Goal: Navigation & Orientation: Find specific page/section

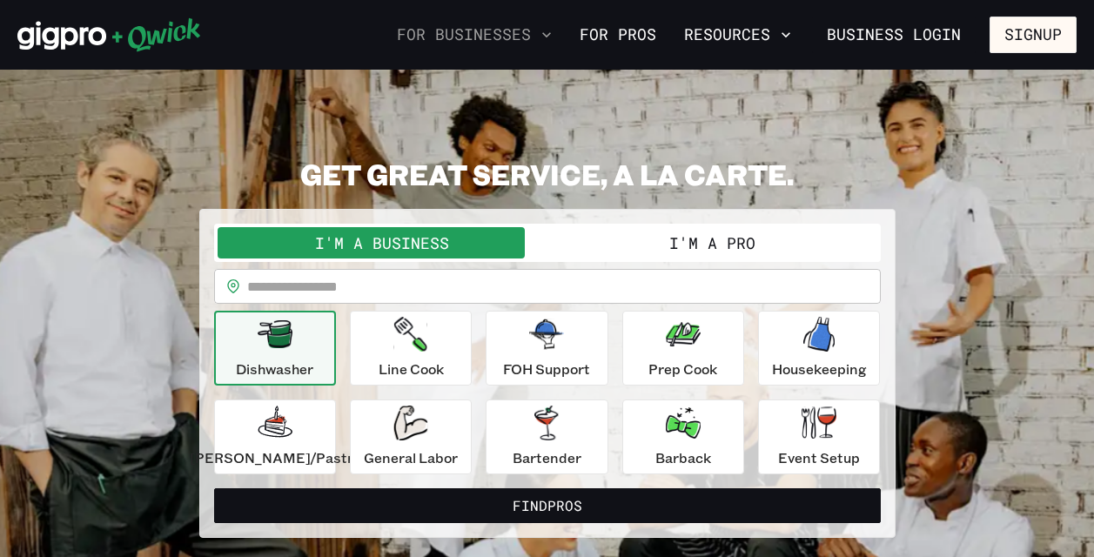
click at [555, 36] on icon "button" at bounding box center [546, 34] width 17 height 17
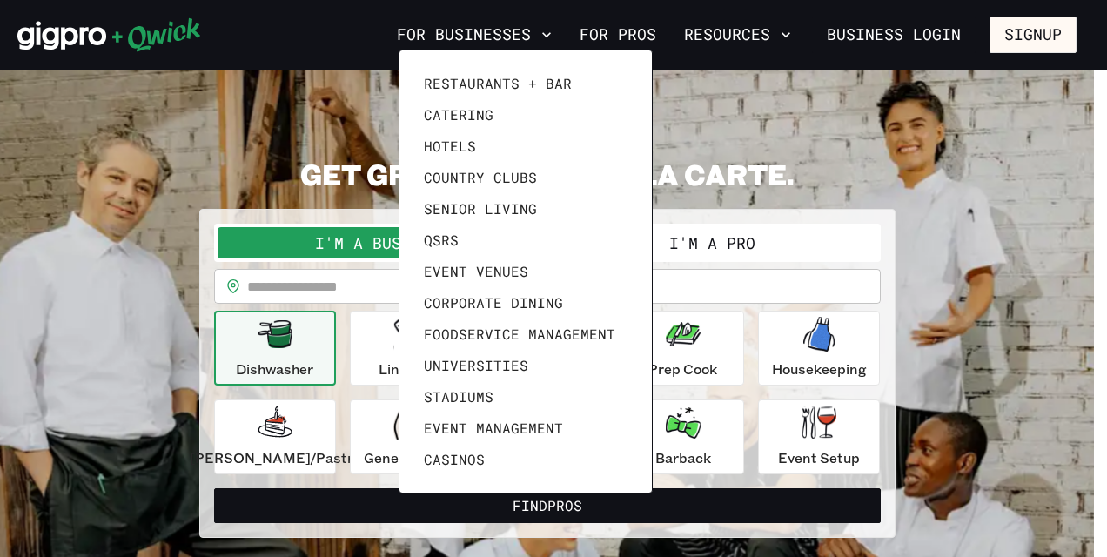
click at [793, 44] on div at bounding box center [553, 278] width 1107 height 557
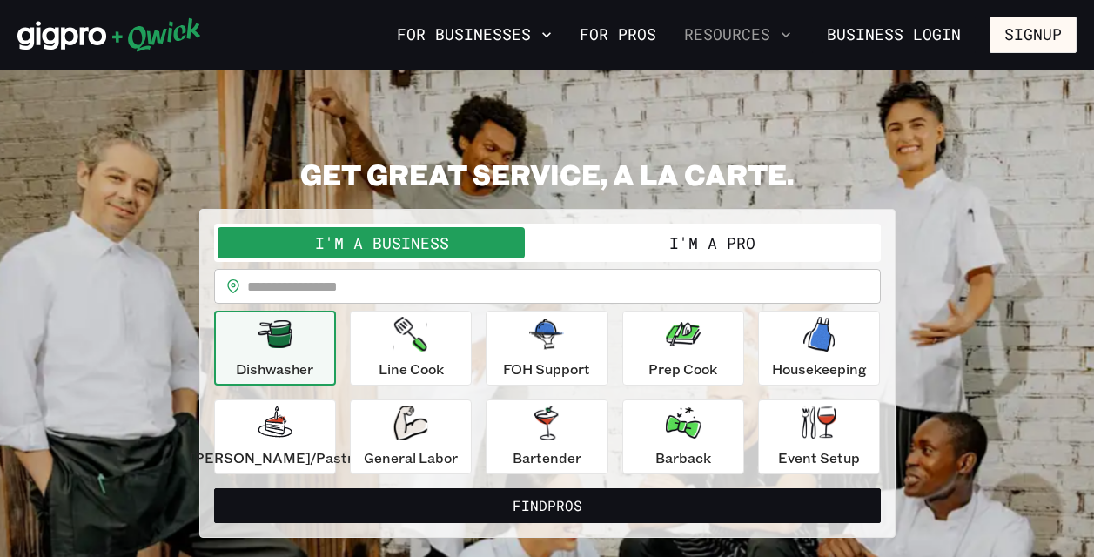
click at [791, 41] on icon "button" at bounding box center [785, 34] width 17 height 17
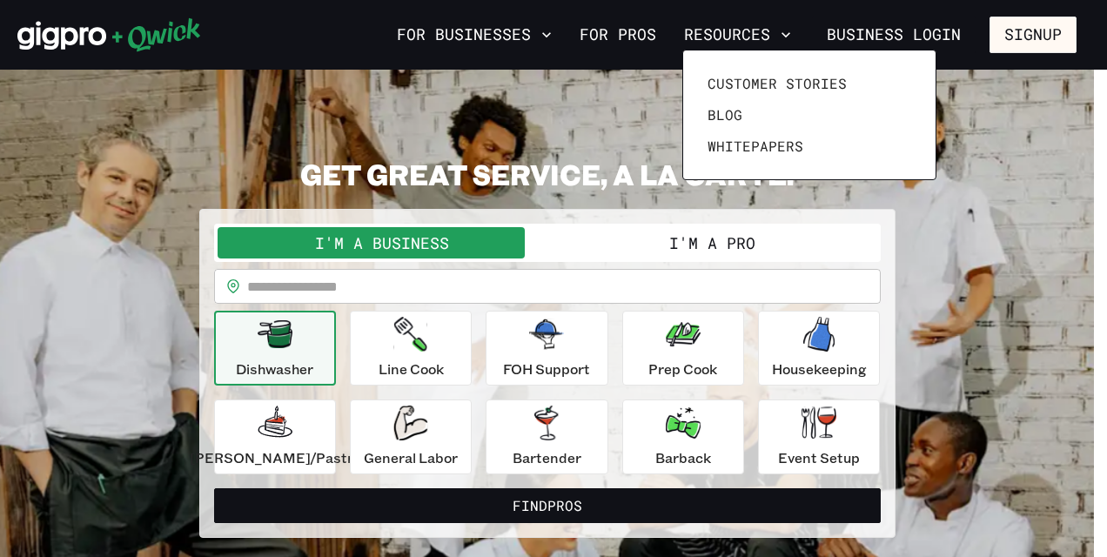
click at [1093, 166] on html "**********" at bounding box center [553, 278] width 1107 height 557
drag, startPoint x: 1108, startPoint y: 166, endPoint x: 1052, endPoint y: 255, distance: 104.8
click at [1052, 255] on div at bounding box center [553, 278] width 1107 height 557
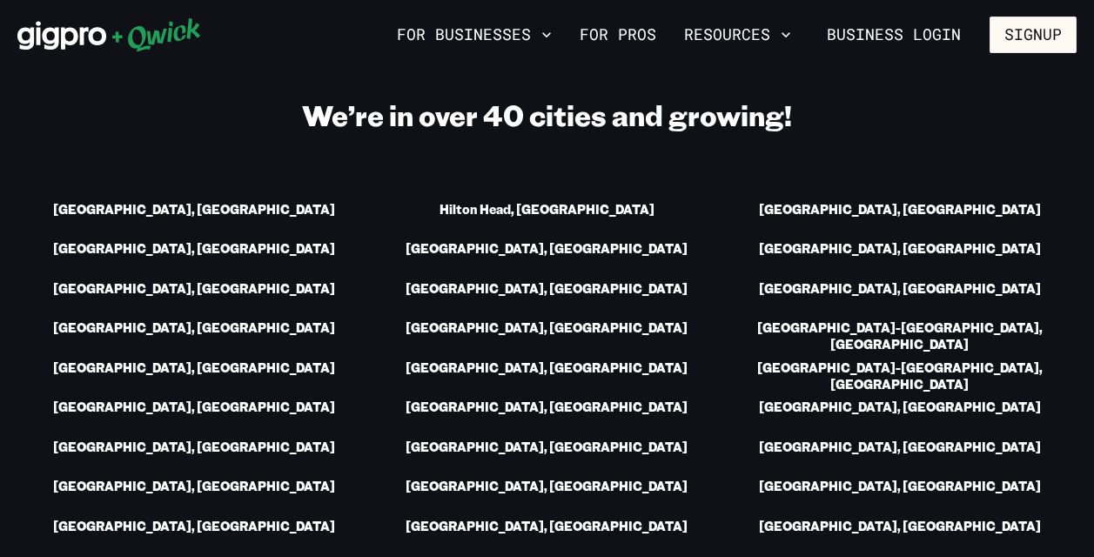
scroll to position [2436, 0]
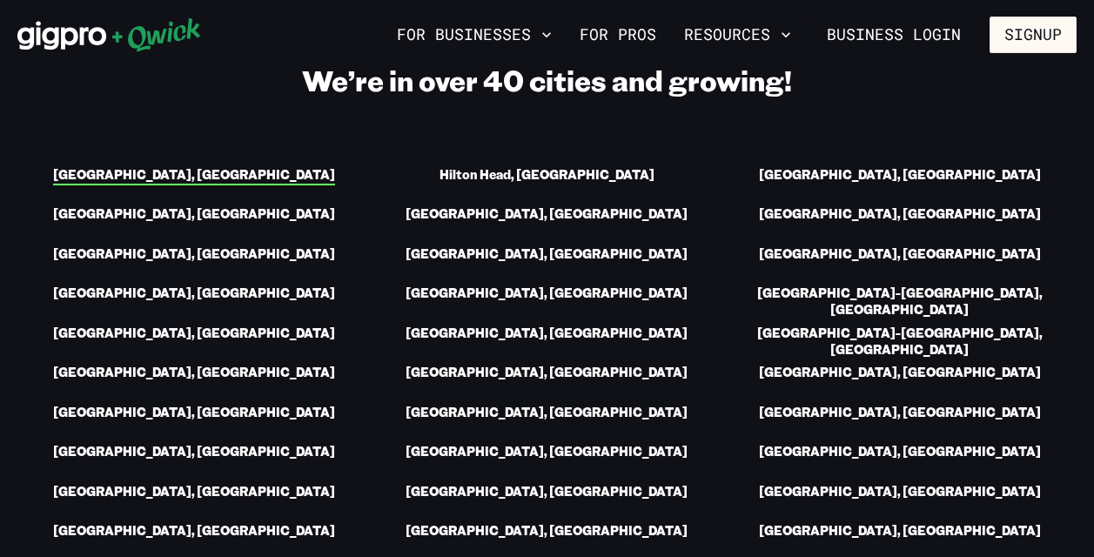
click at [227, 178] on link "Asheville, NC" at bounding box center [194, 176] width 282 height 18
click at [224, 206] on link "Atlanta, GA" at bounding box center [194, 215] width 282 height 18
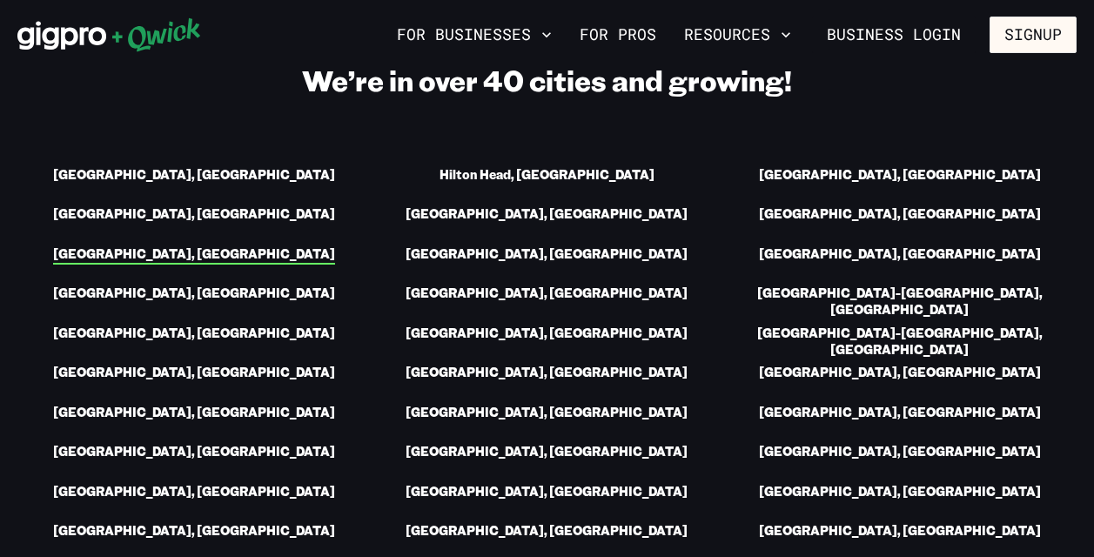
click at [221, 246] on link "Austin, TX" at bounding box center [194, 255] width 282 height 18
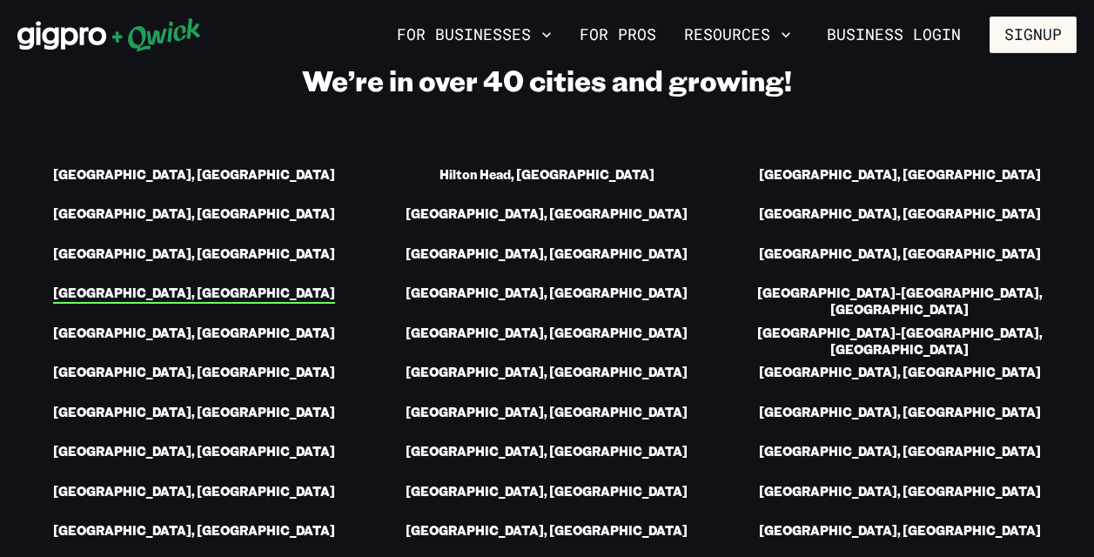
click at [221, 285] on link "Baltimore, MD" at bounding box center [194, 294] width 282 height 18
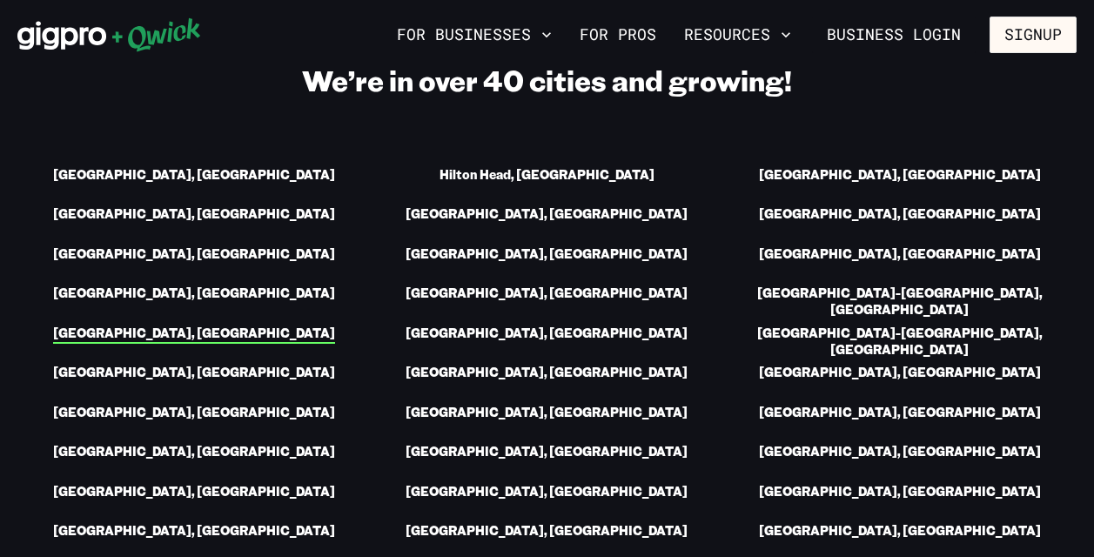
click at [220, 325] on link "Boston, MA" at bounding box center [194, 334] width 282 height 18
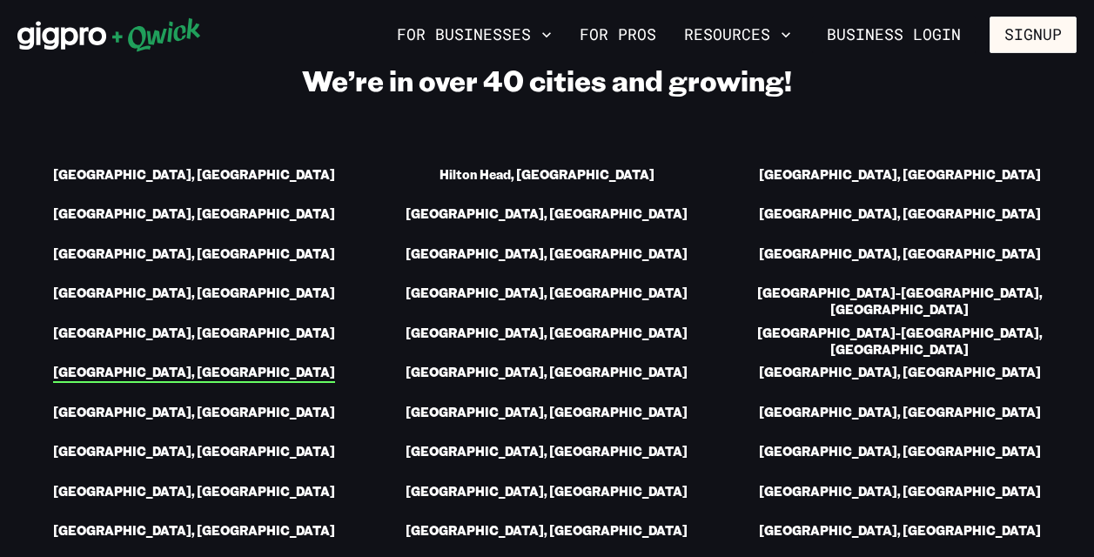
click at [238, 365] on link "Charleston, SC" at bounding box center [194, 374] width 282 height 18
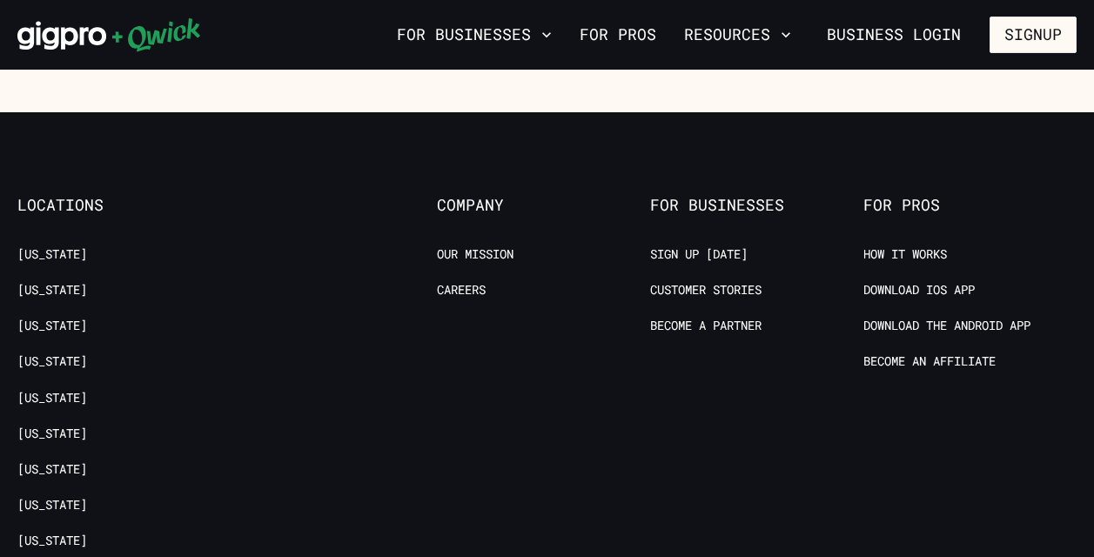
scroll to position [3097, 0]
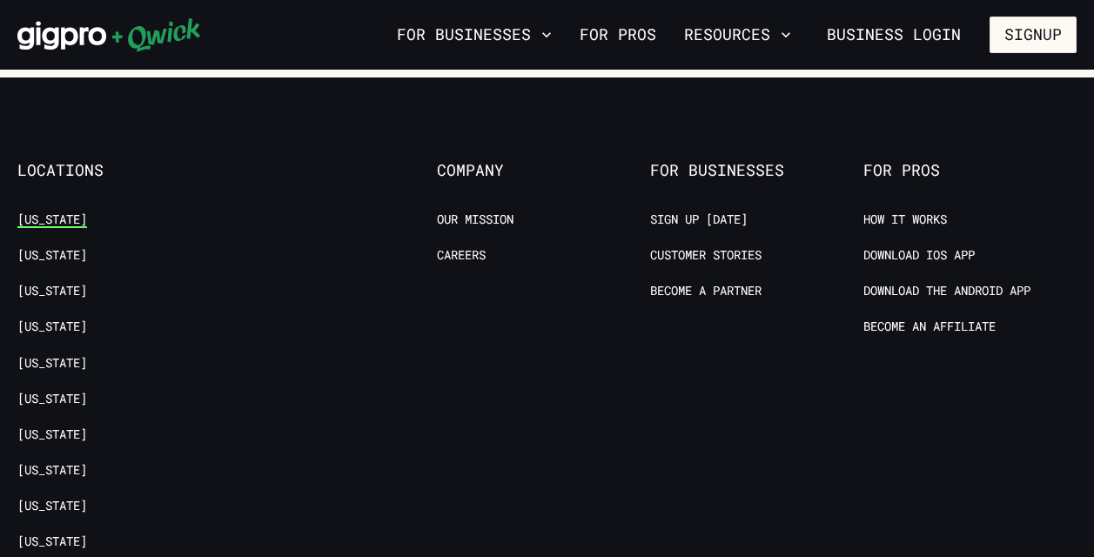
click at [52, 211] on link "[US_STATE]" at bounding box center [52, 219] width 70 height 17
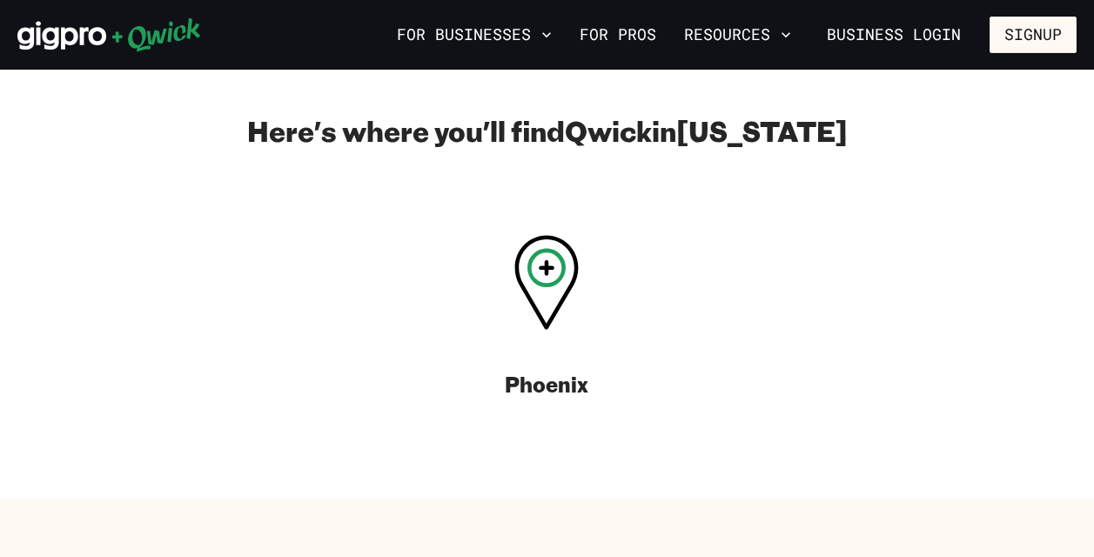
scroll to position [661, 0]
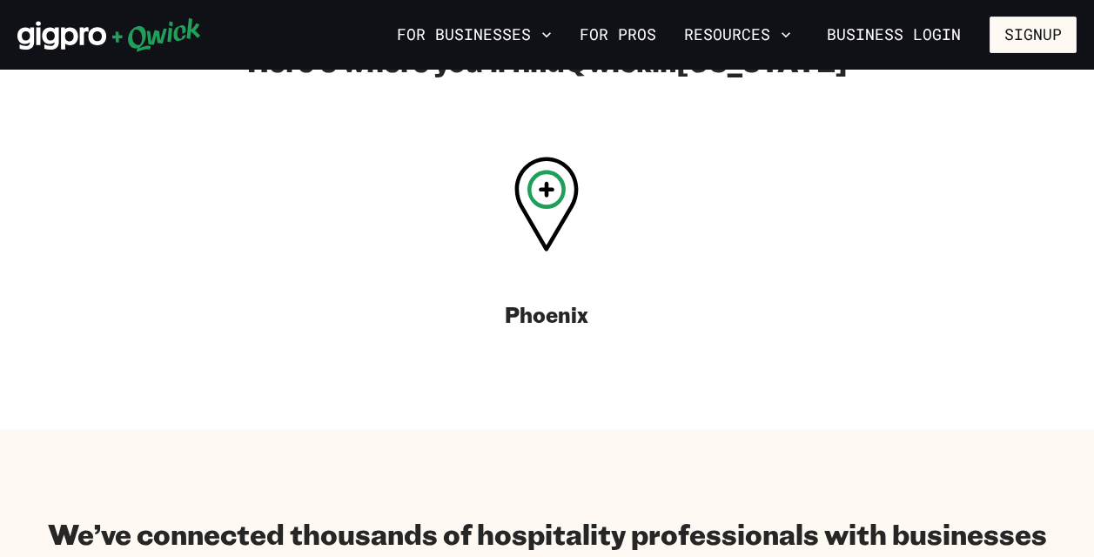
click at [549, 243] on icon at bounding box center [547, 204] width 64 height 94
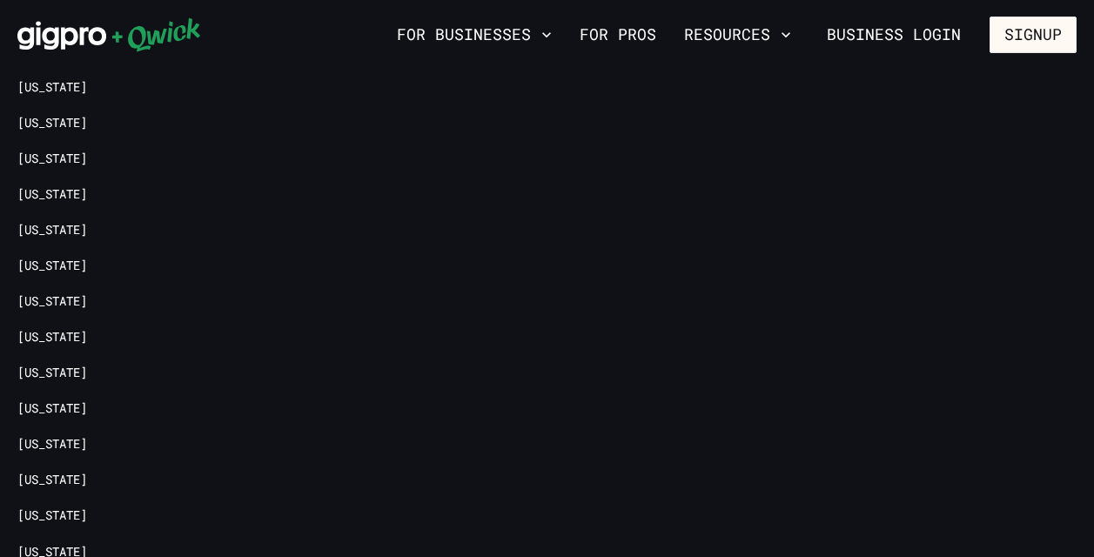
scroll to position [3601, 0]
click at [41, 408] on link "[US_STATE]" at bounding box center [52, 410] width 70 height 17
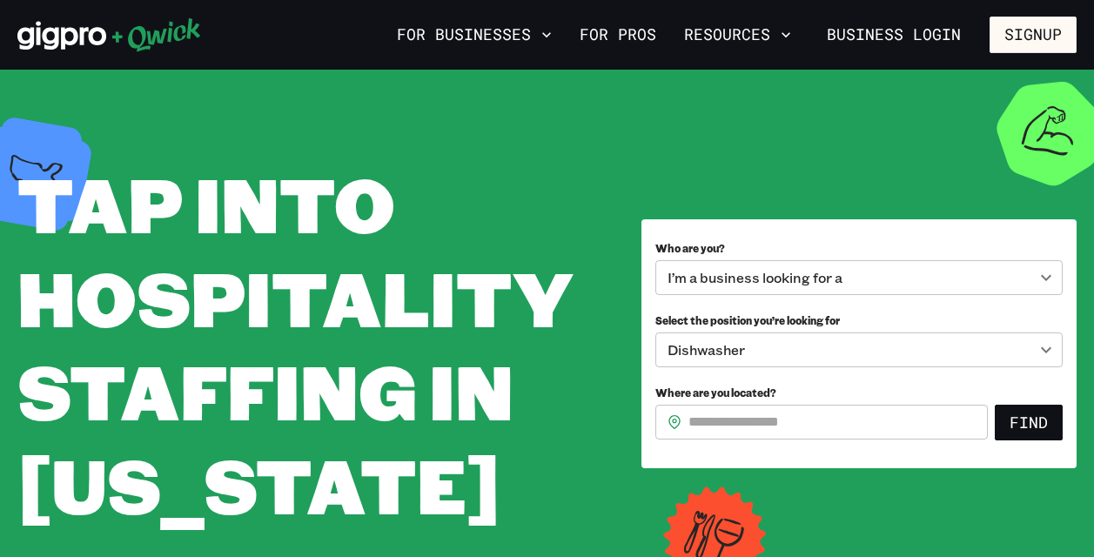
click at [398, 349] on span "Tap into Hospitality Staffing in Texas" at bounding box center [294, 343] width 555 height 381
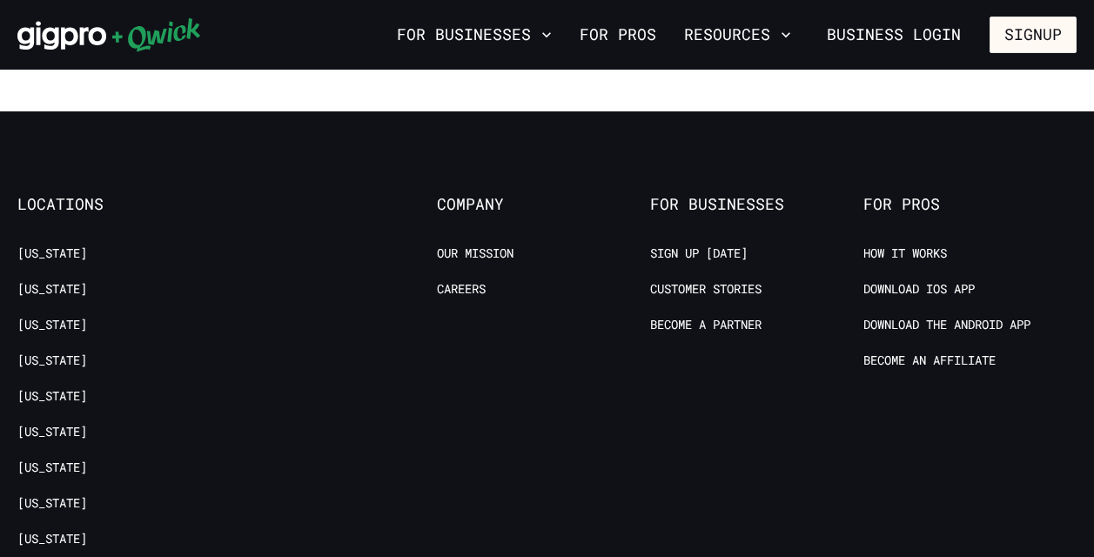
scroll to position [2541, 0]
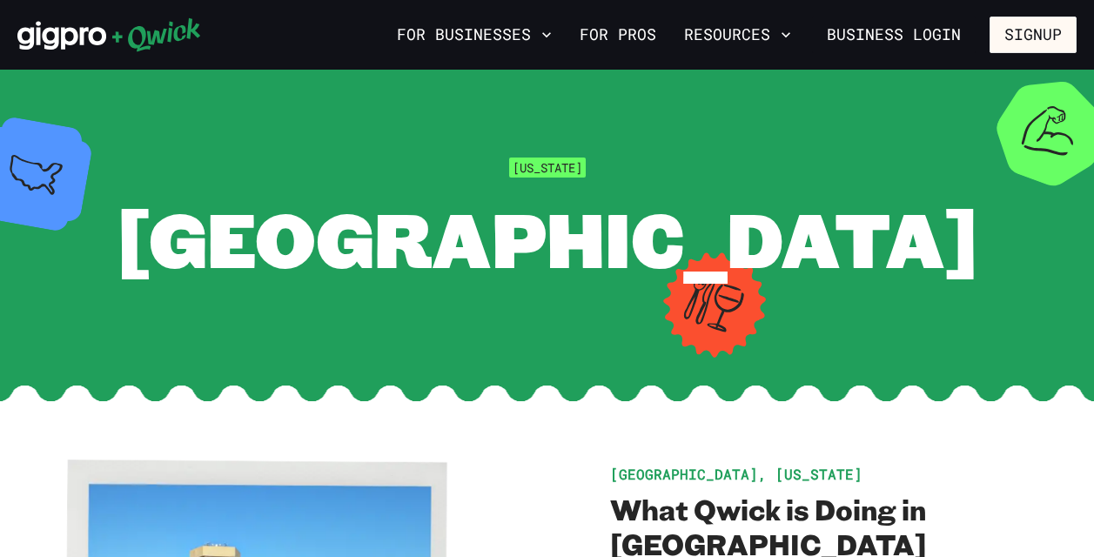
click at [521, 246] on span "[GEOGRAPHIC_DATA]" at bounding box center [547, 238] width 861 height 100
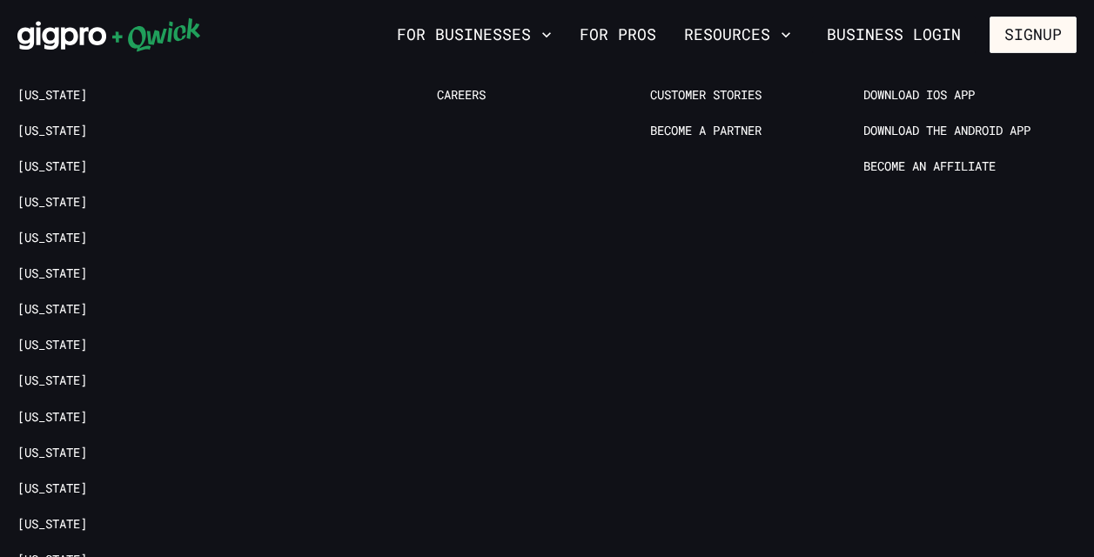
scroll to position [3306, 0]
